Goal: Task Accomplishment & Management: Complete application form

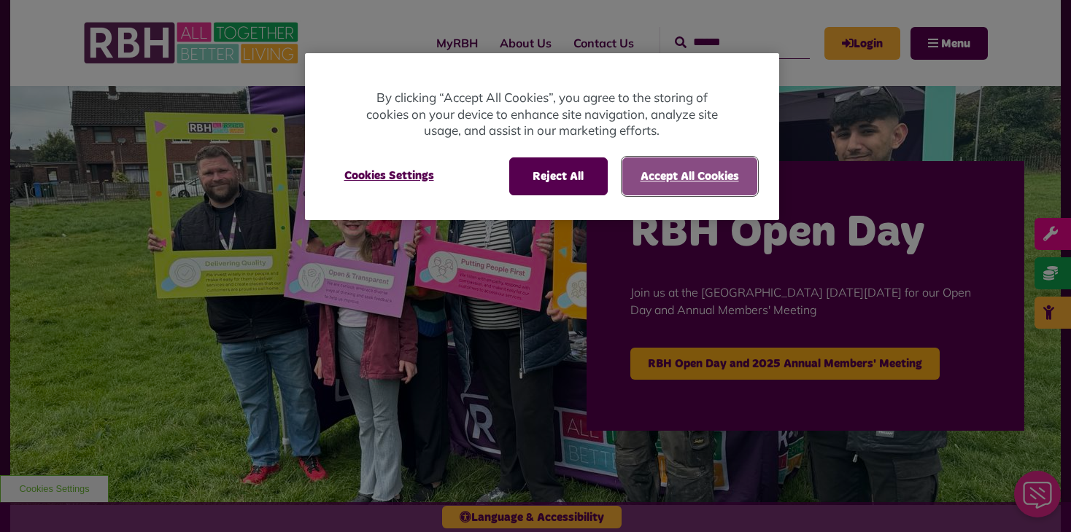
click at [683, 174] on button "Accept All Cookies" at bounding box center [689, 177] width 135 height 38
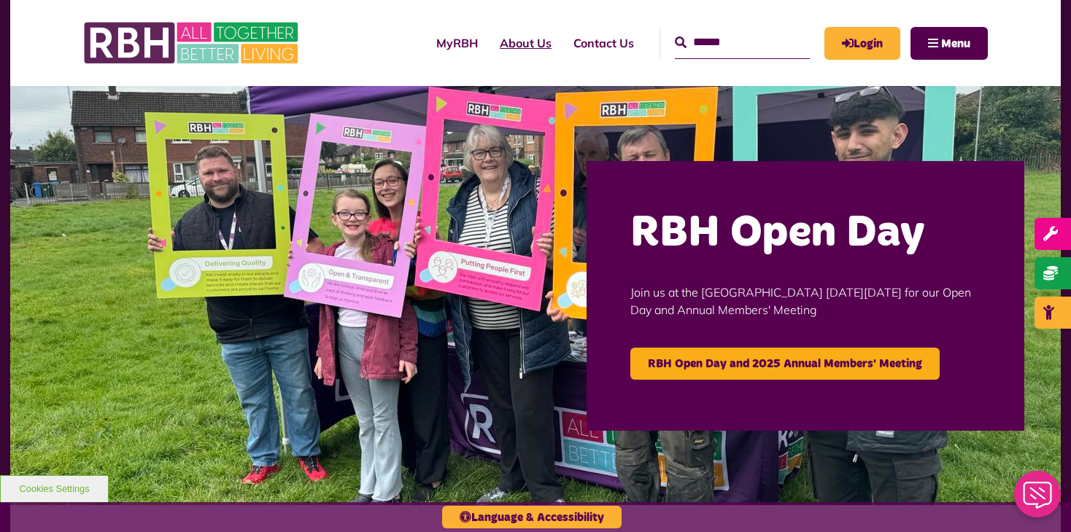
click at [505, 44] on link "About Us" at bounding box center [526, 42] width 74 height 39
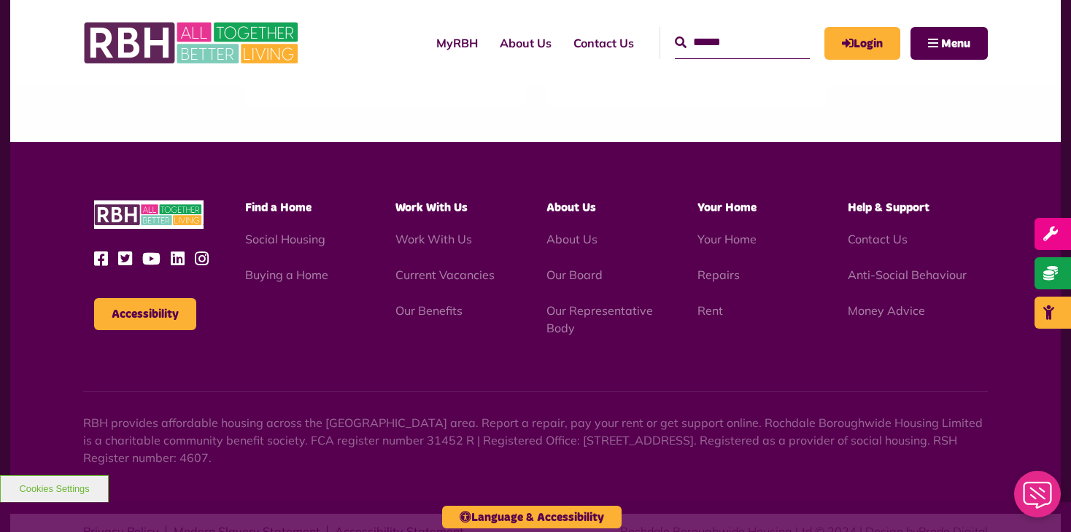
scroll to position [1752, 0]
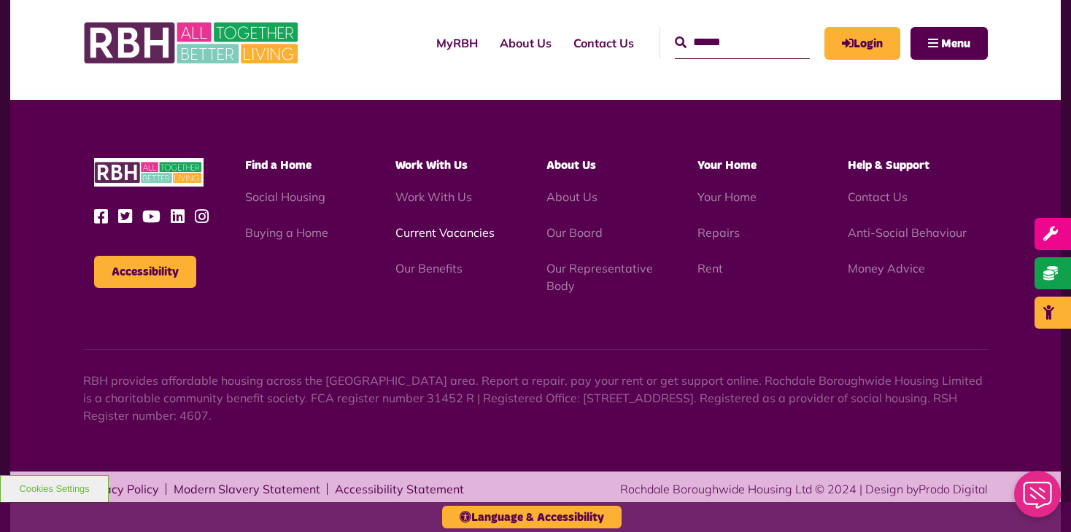
click at [446, 230] on link "Current Vacancies" at bounding box center [444, 232] width 99 height 15
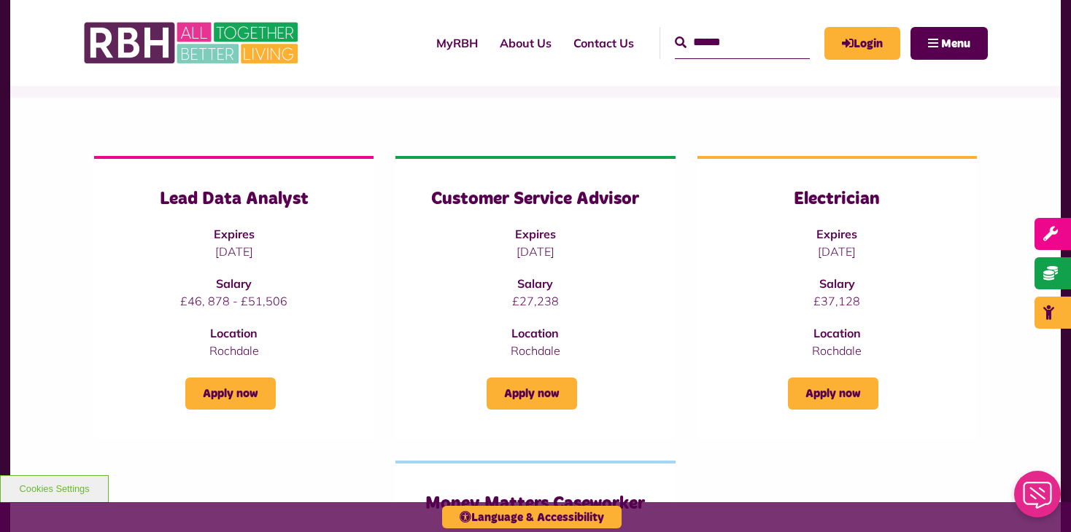
scroll to position [175, 0]
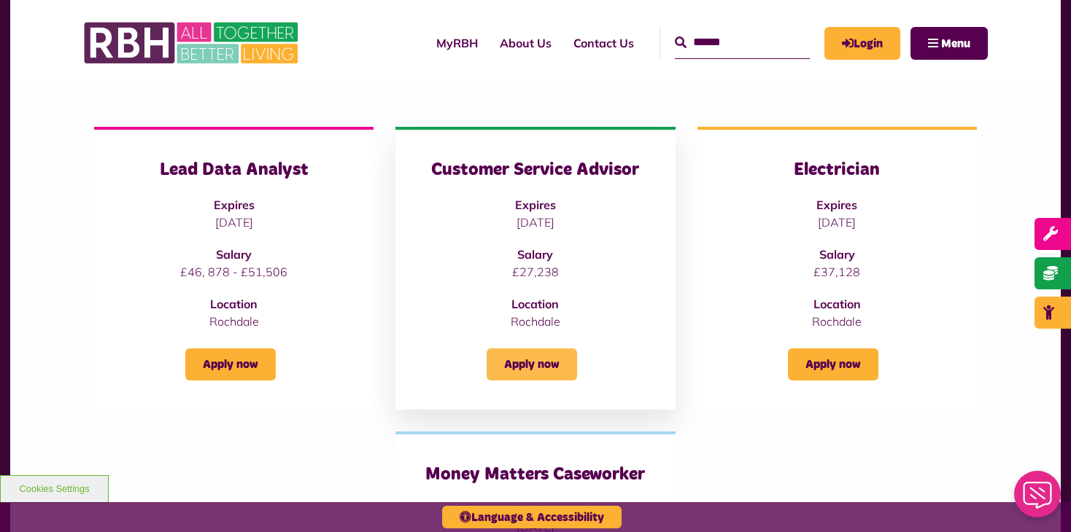
click at [540, 359] on link "Apply now" at bounding box center [531, 365] width 90 height 32
